Goal: Information Seeking & Learning: Learn about a topic

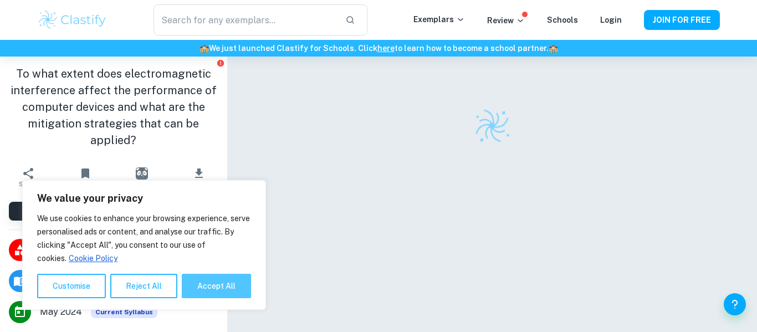
click at [220, 287] on button "Accept All" at bounding box center [216, 286] width 69 height 24
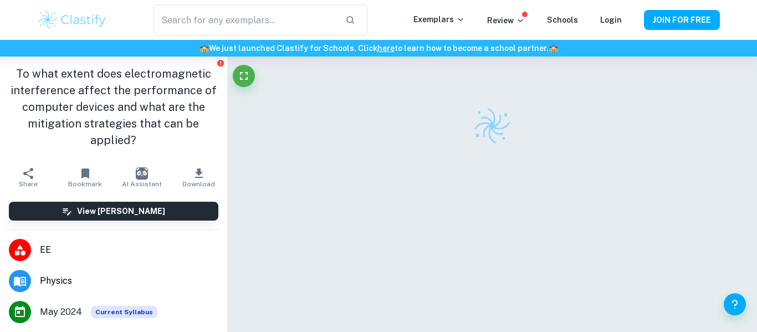
checkbox input "true"
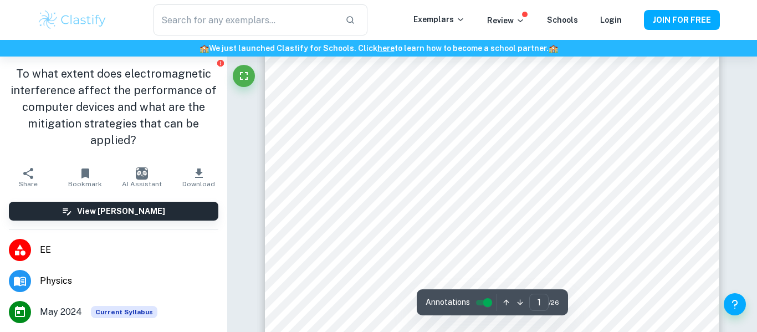
scroll to position [112, 0]
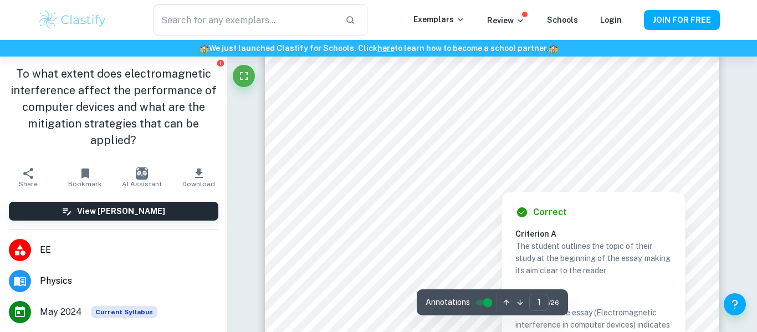
click at [509, 183] on div at bounding box center [501, 184] width 183 height 10
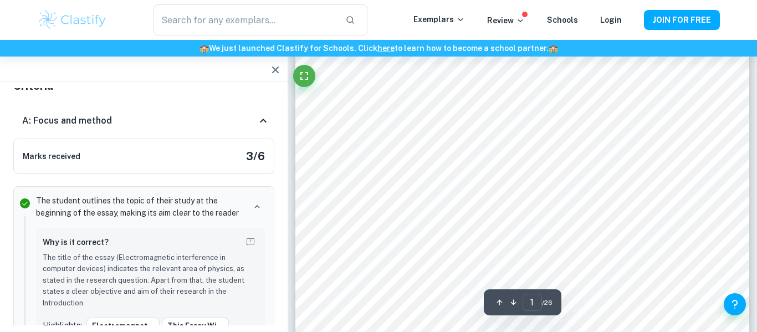
scroll to position [125, 0]
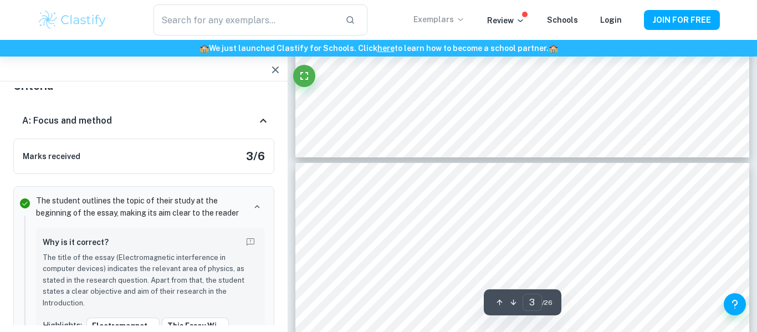
type input "4"
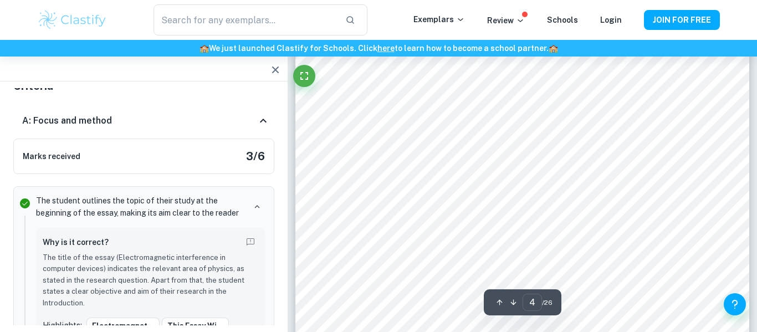
scroll to position [2310, 0]
